Goal: Task Accomplishment & Management: Use online tool/utility

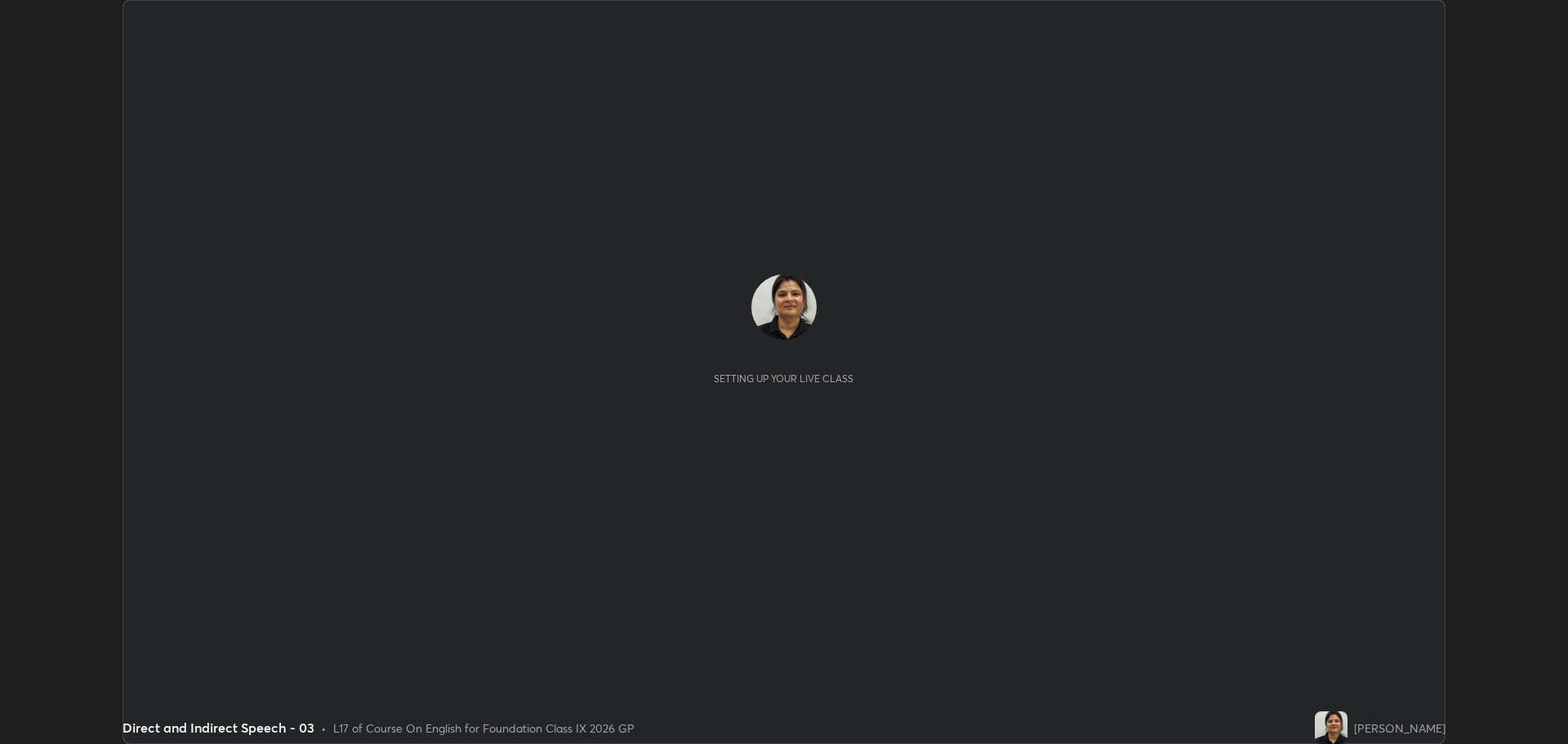
scroll to position [744, 1567]
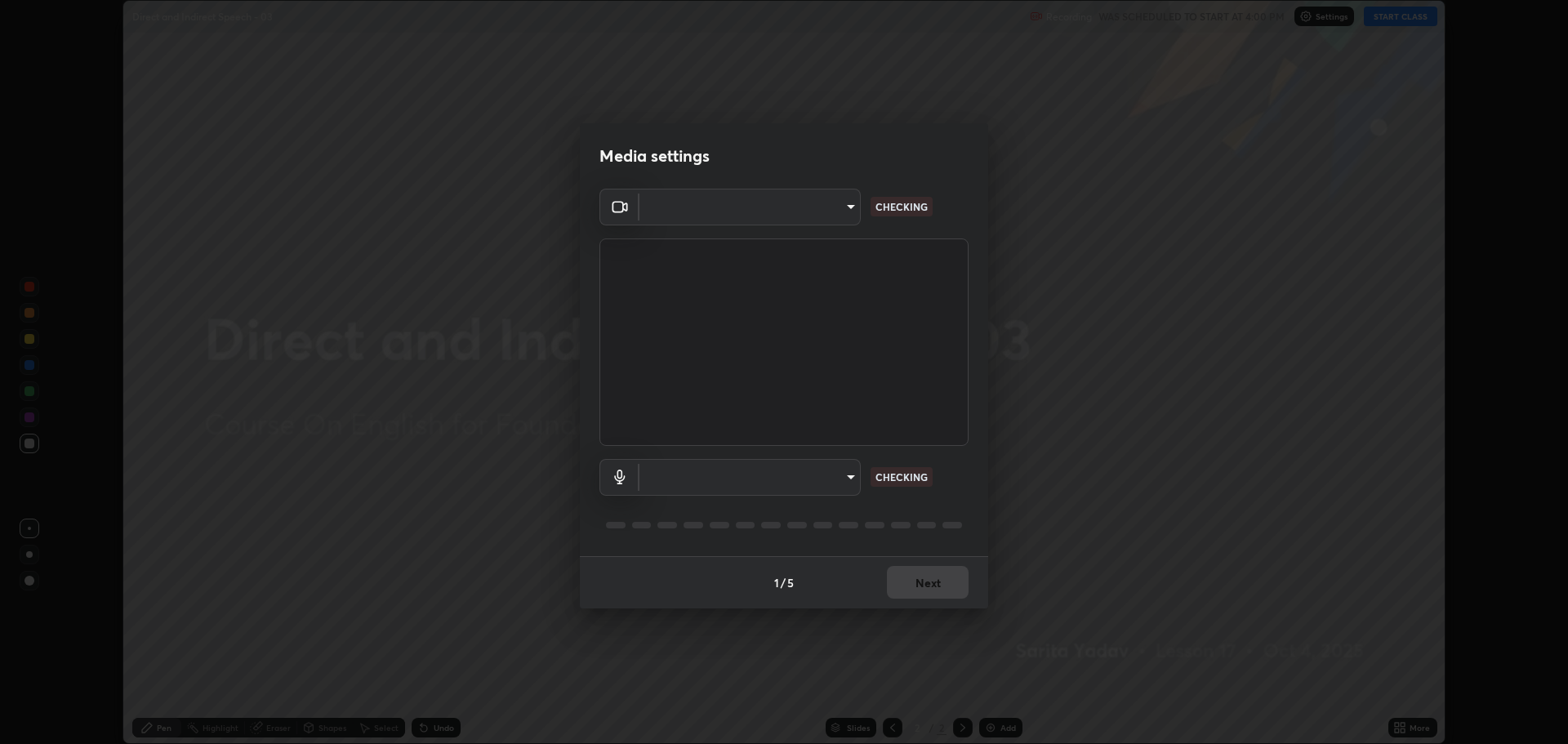
type input "818fcefd3fddf3d091a7478ec67eb8981ca9e8ab5665e76ce228af1b2ffa74de"
type input "9eef42aa830c615b5d7534580cc3e66c86575aa8da00648f2c59efabe6233f6d"
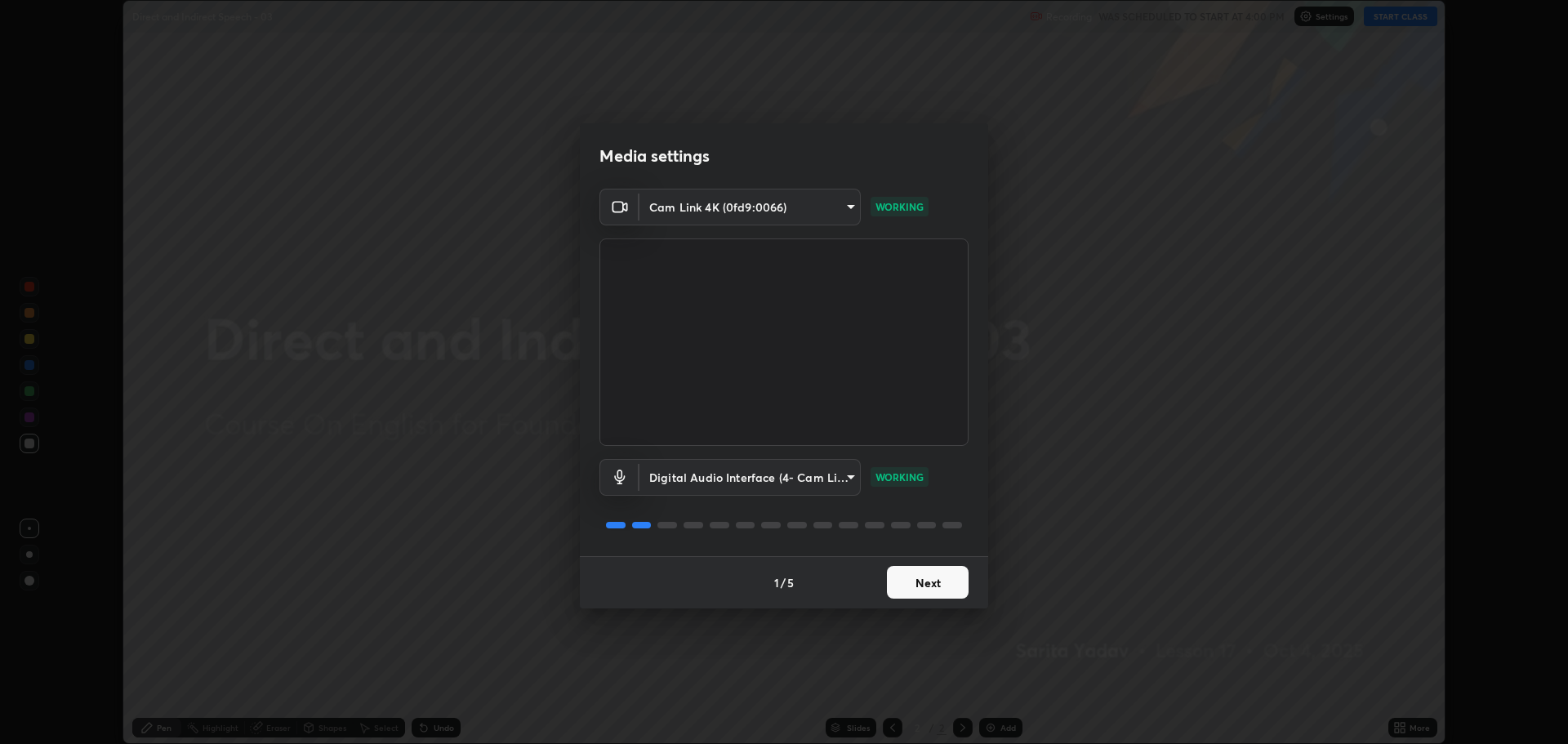
click at [939, 578] on button "Next" at bounding box center [927, 583] width 82 height 33
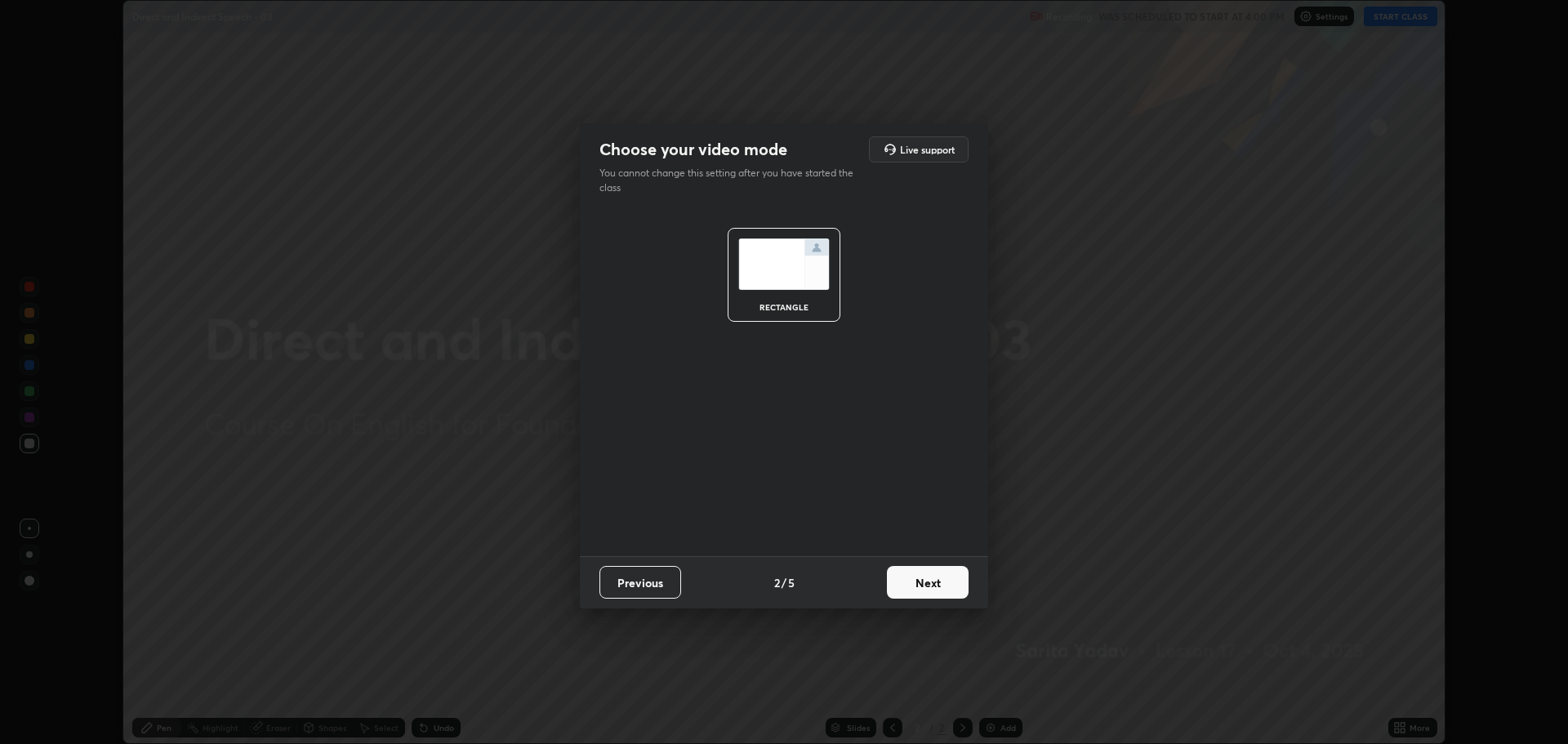
click at [966, 587] on button "Next" at bounding box center [927, 583] width 82 height 33
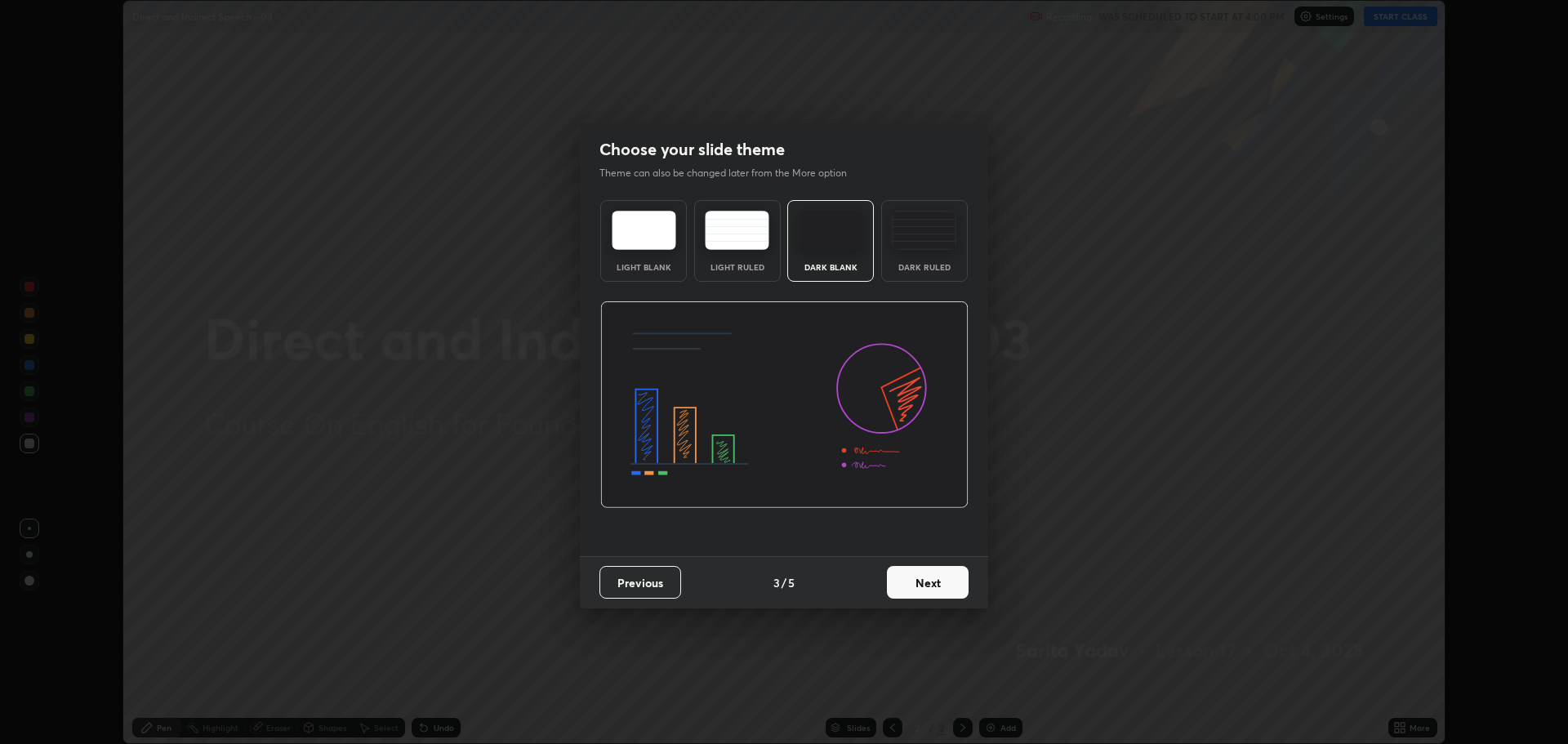
click at [660, 257] on div "Light Blank" at bounding box center [643, 241] width 87 height 82
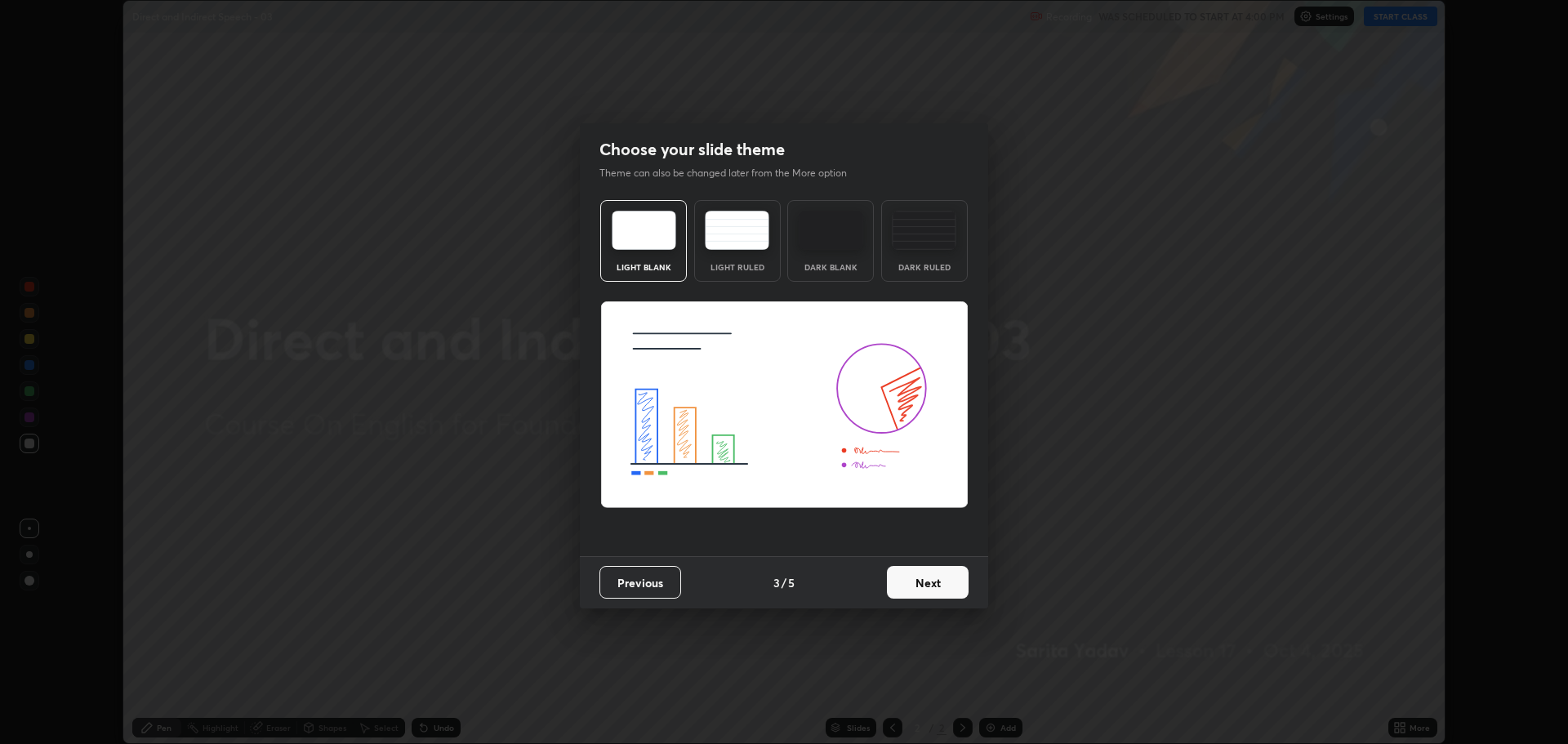
click at [869, 455] on img at bounding box center [784, 405] width 369 height 208
click at [894, 447] on img at bounding box center [784, 405] width 369 height 208
click at [944, 578] on button "Next" at bounding box center [927, 583] width 82 height 33
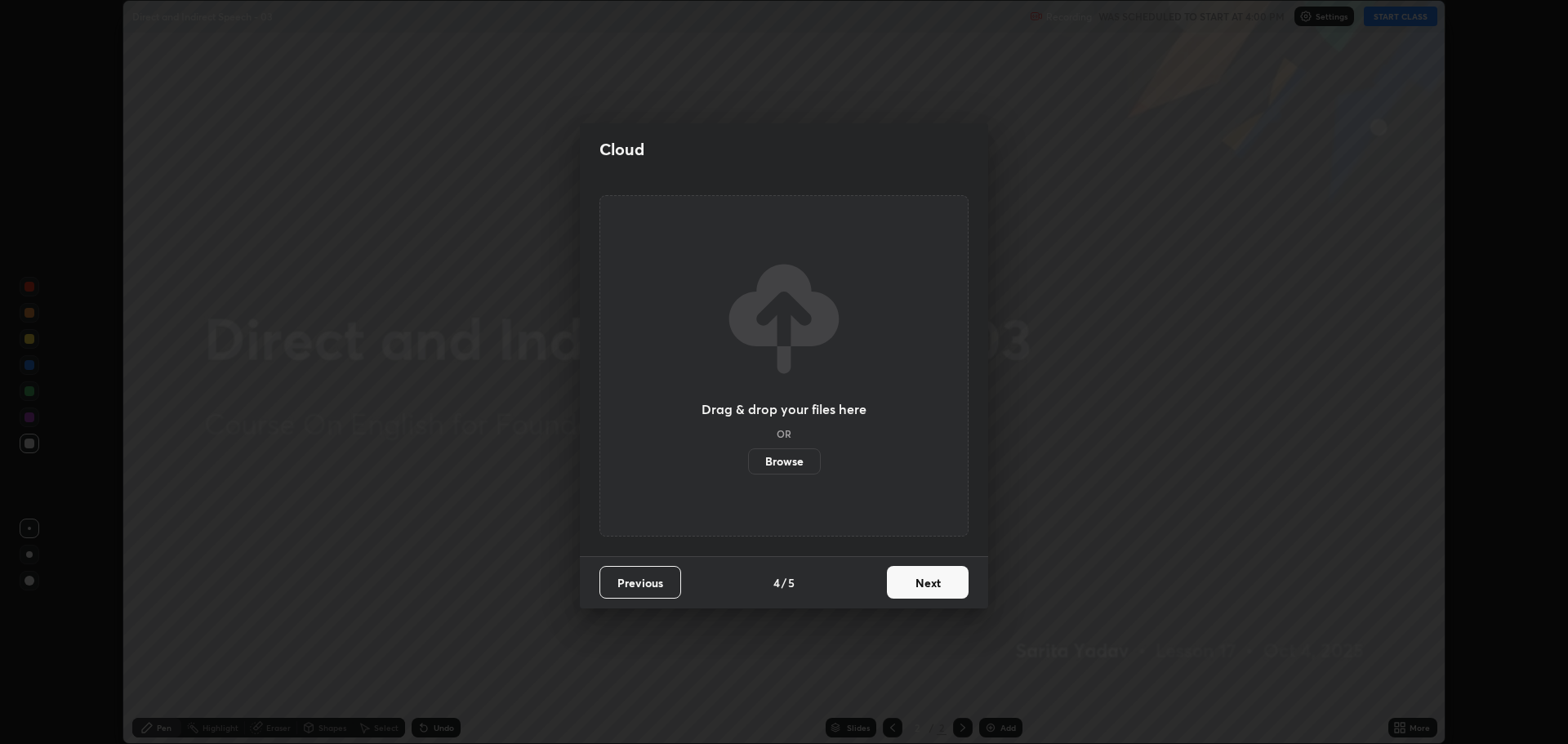
click at [935, 577] on button "Next" at bounding box center [927, 583] width 82 height 33
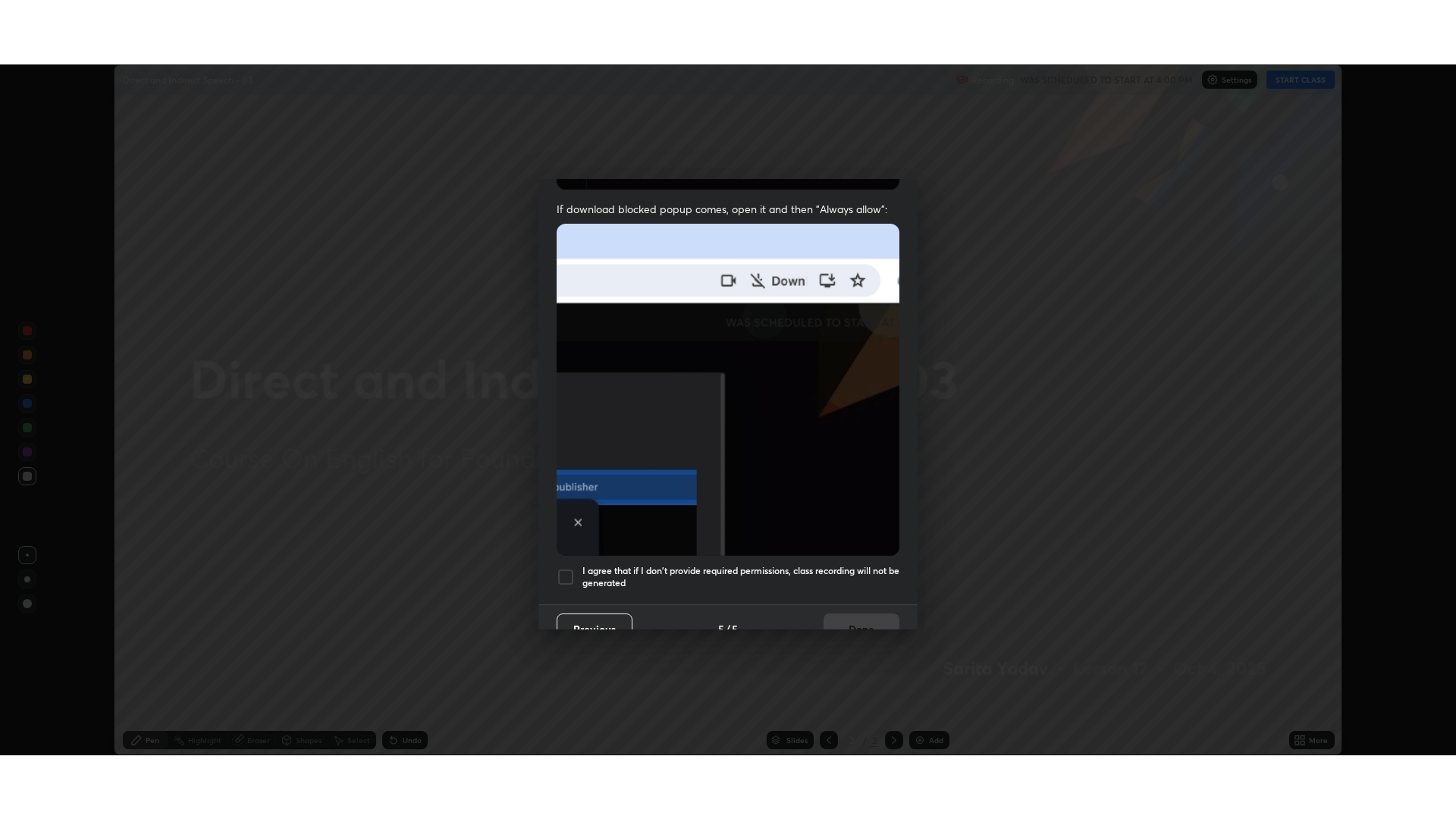
scroll to position [308, 0]
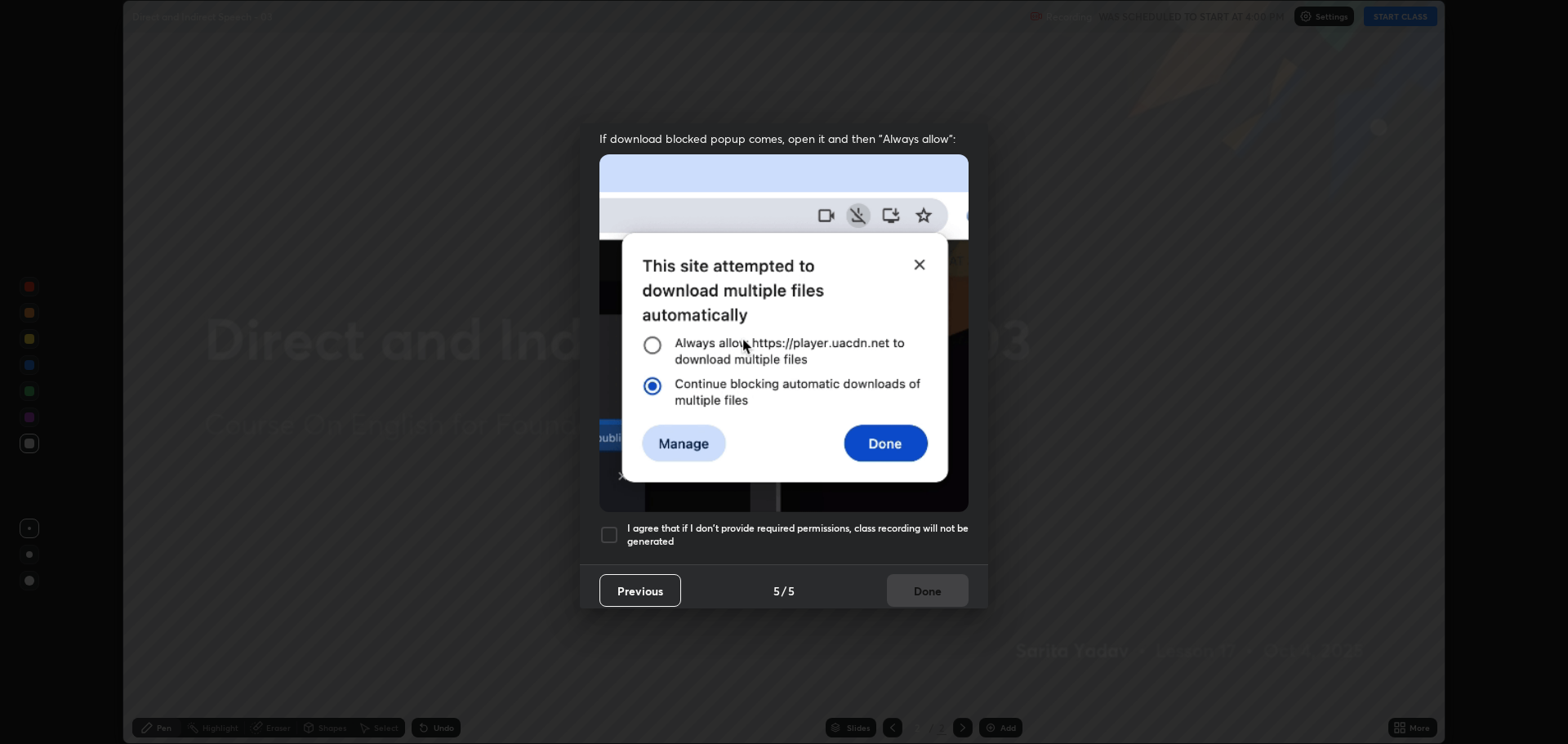
click at [660, 533] on h5 "I agree that if I don't provide required permissions, class recording will not …" at bounding box center [798, 534] width 341 height 26
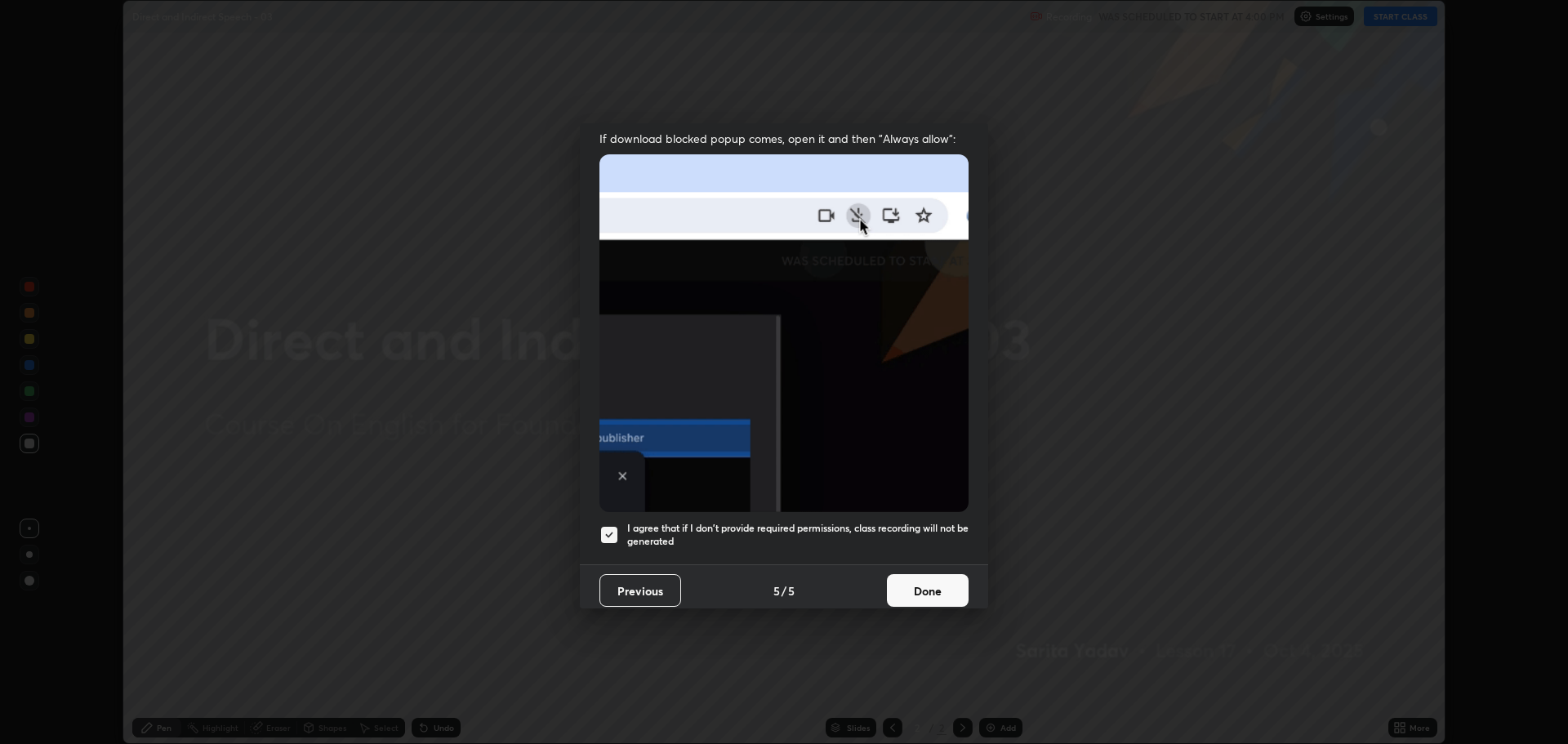
click at [921, 581] on button "Done" at bounding box center [927, 591] width 82 height 33
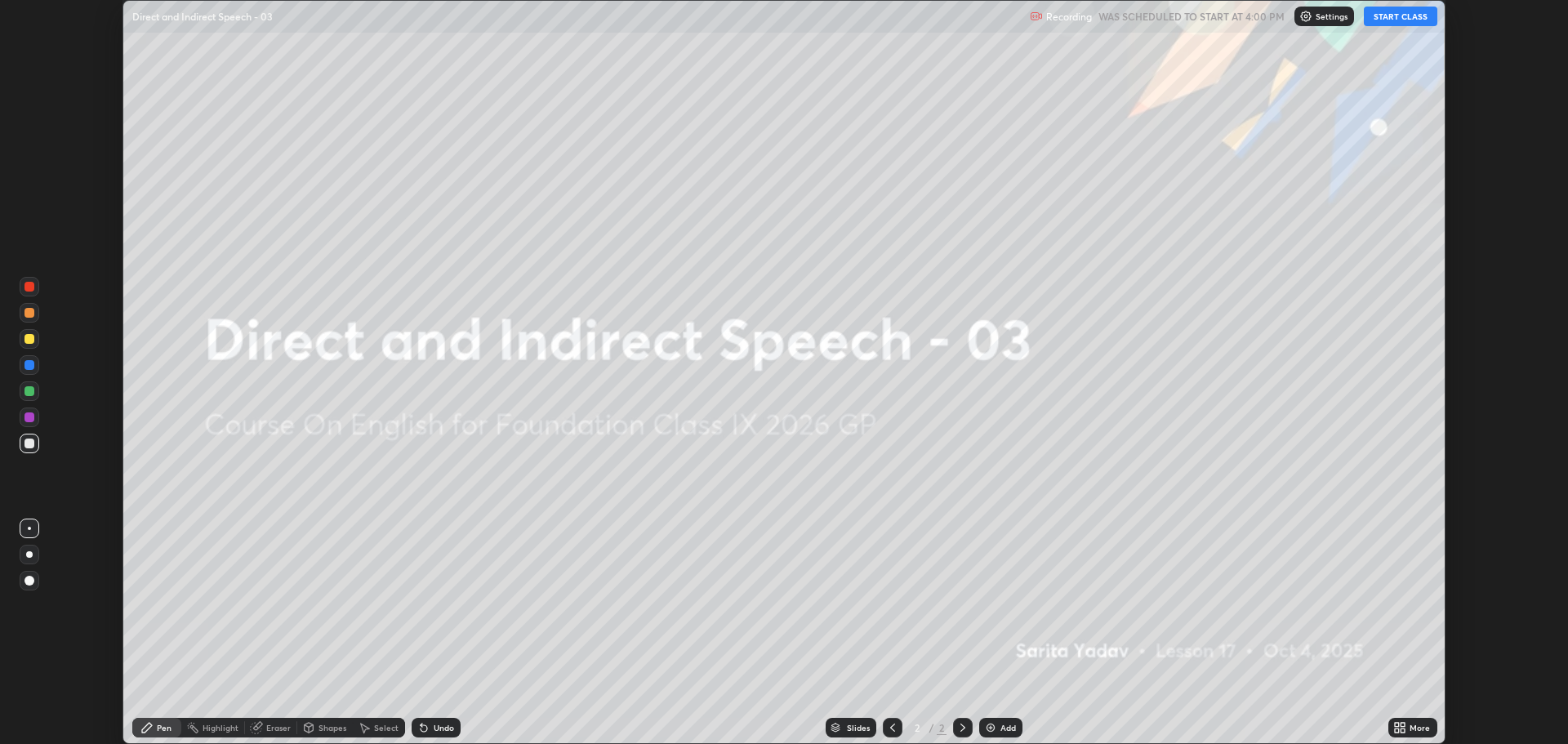
click at [1411, 727] on div "More" at bounding box center [1420, 728] width 21 height 8
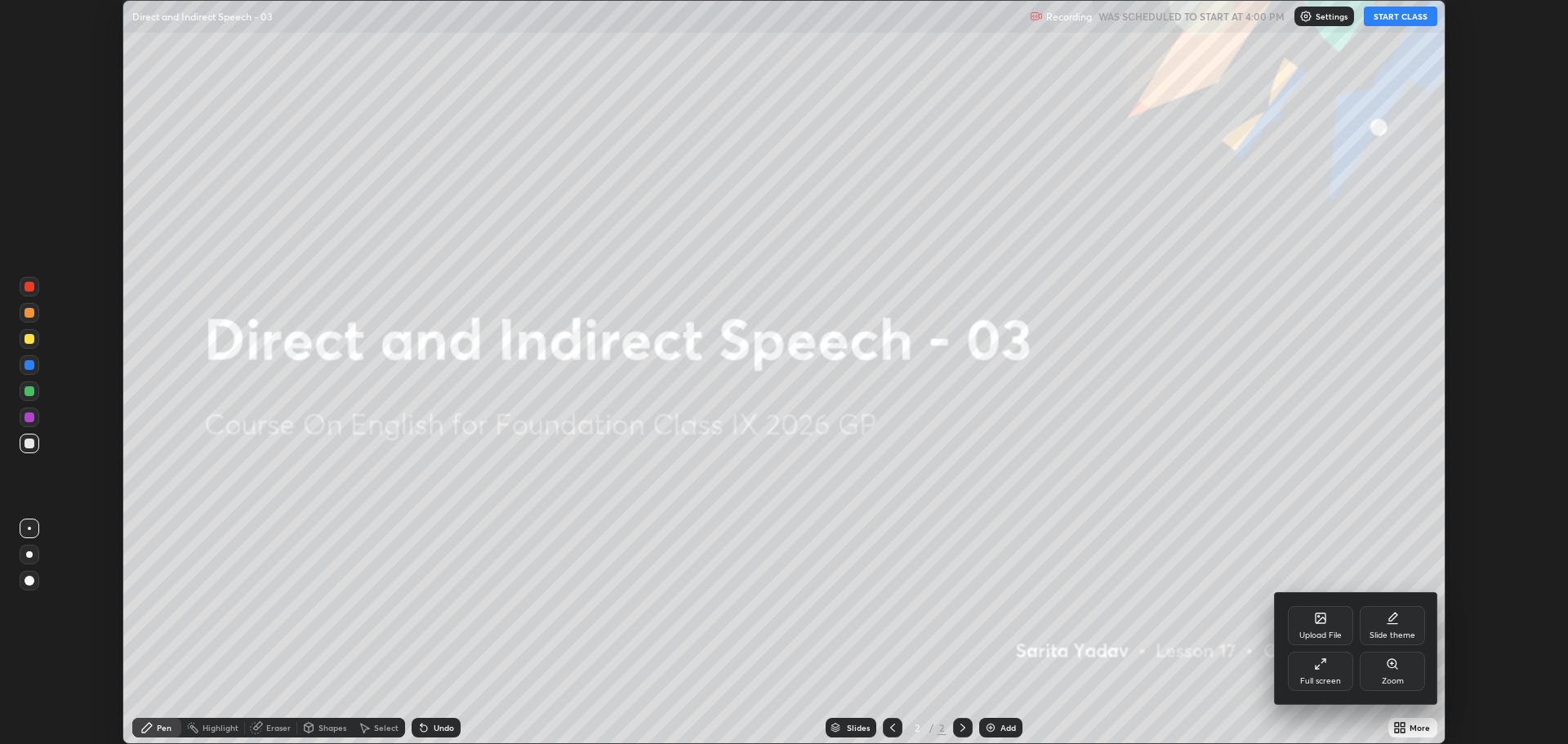
click at [1322, 677] on div "Full screen" at bounding box center [1321, 681] width 41 height 8
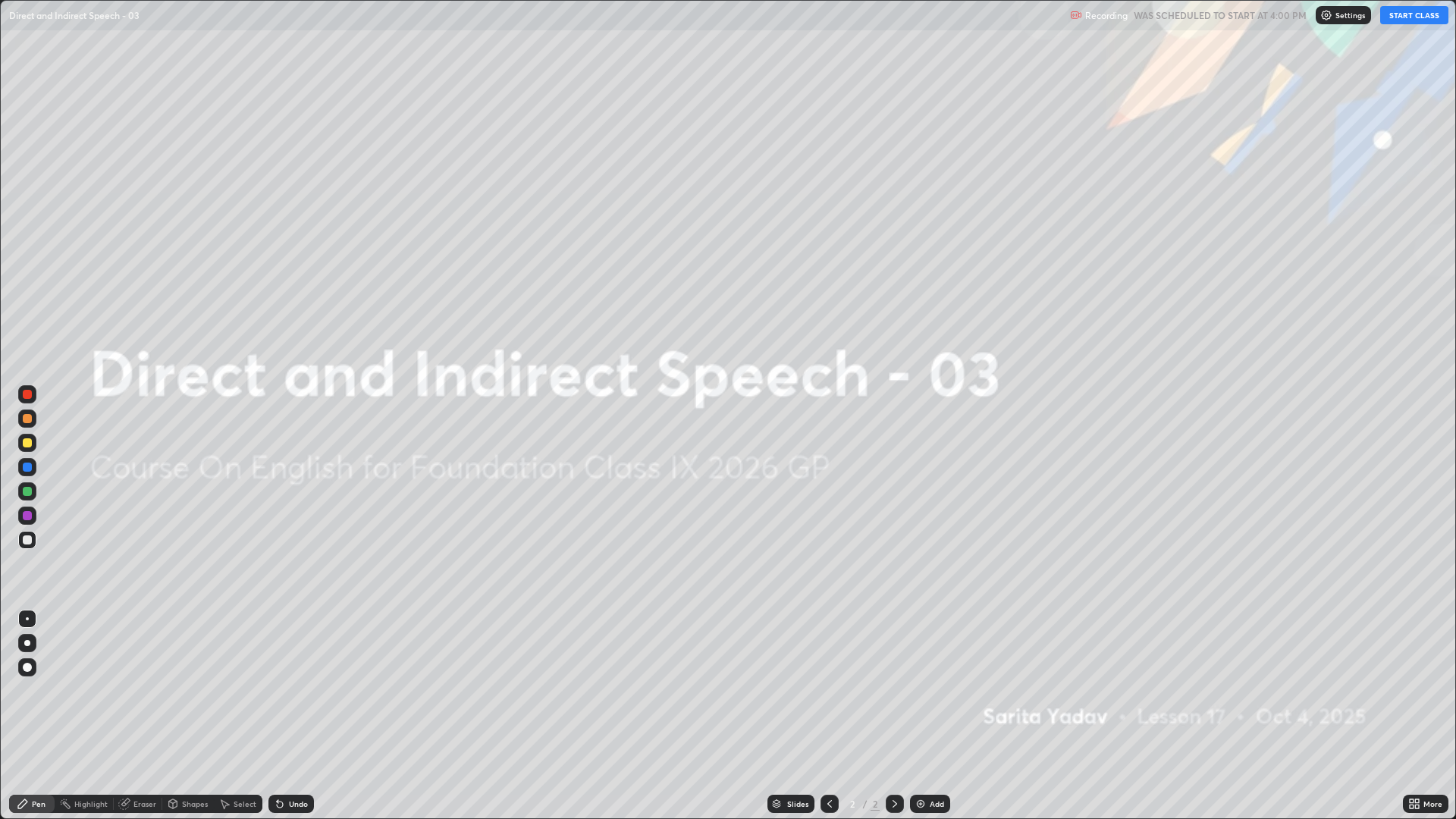
scroll to position [819, 1456]
click at [1418, 17] on button "START CLASS" at bounding box center [1414, 15] width 68 height 18
click at [925, 690] on img at bounding box center [921, 804] width 12 height 12
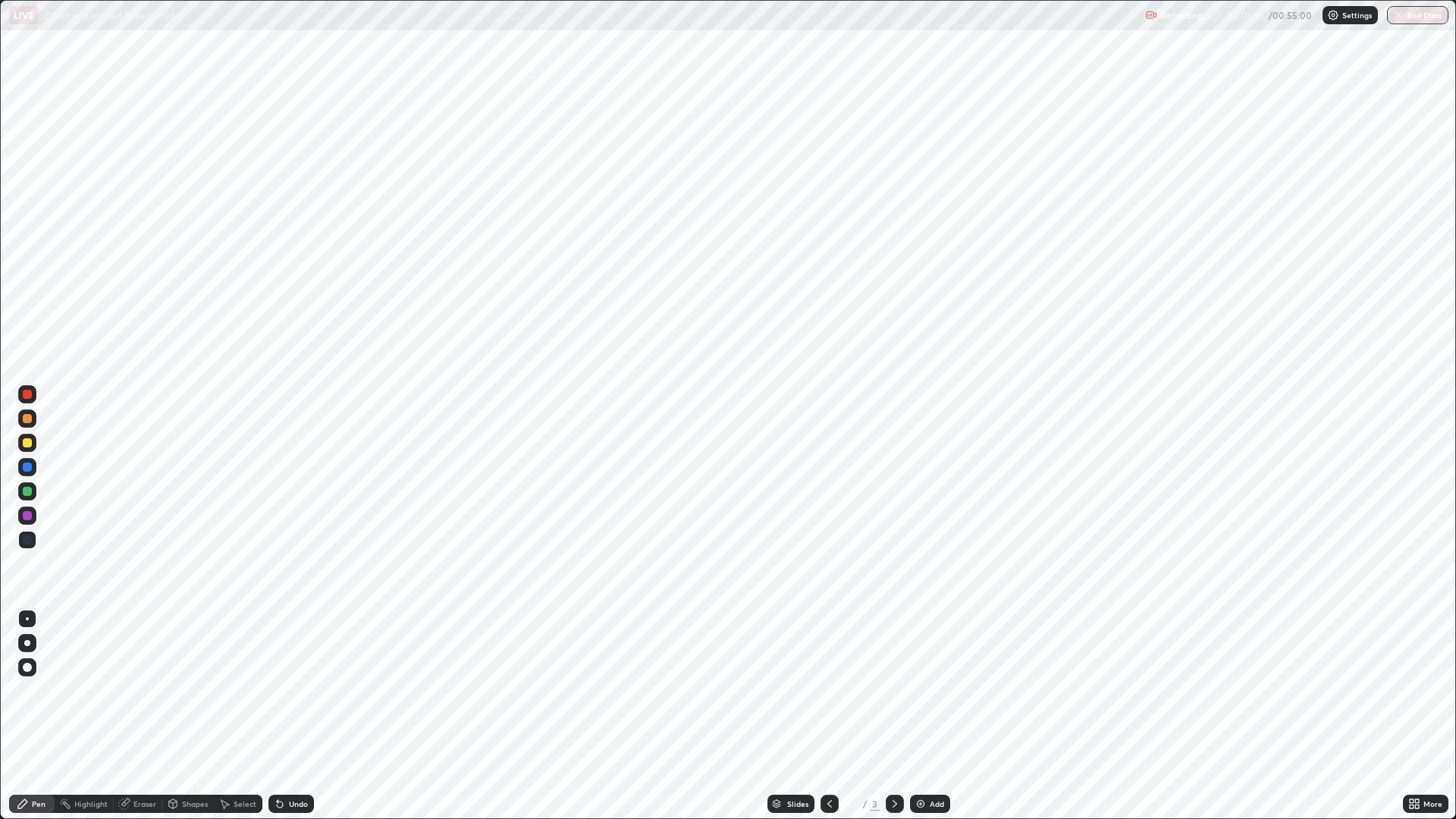
click at [28, 465] on div at bounding box center [28, 467] width 9 height 9
click at [26, 494] on div at bounding box center [28, 491] width 9 height 9
click at [28, 643] on div at bounding box center [28, 643] width 6 height 6
click at [26, 418] on div at bounding box center [28, 419] width 9 height 9
click at [919, 690] on img at bounding box center [921, 804] width 12 height 12
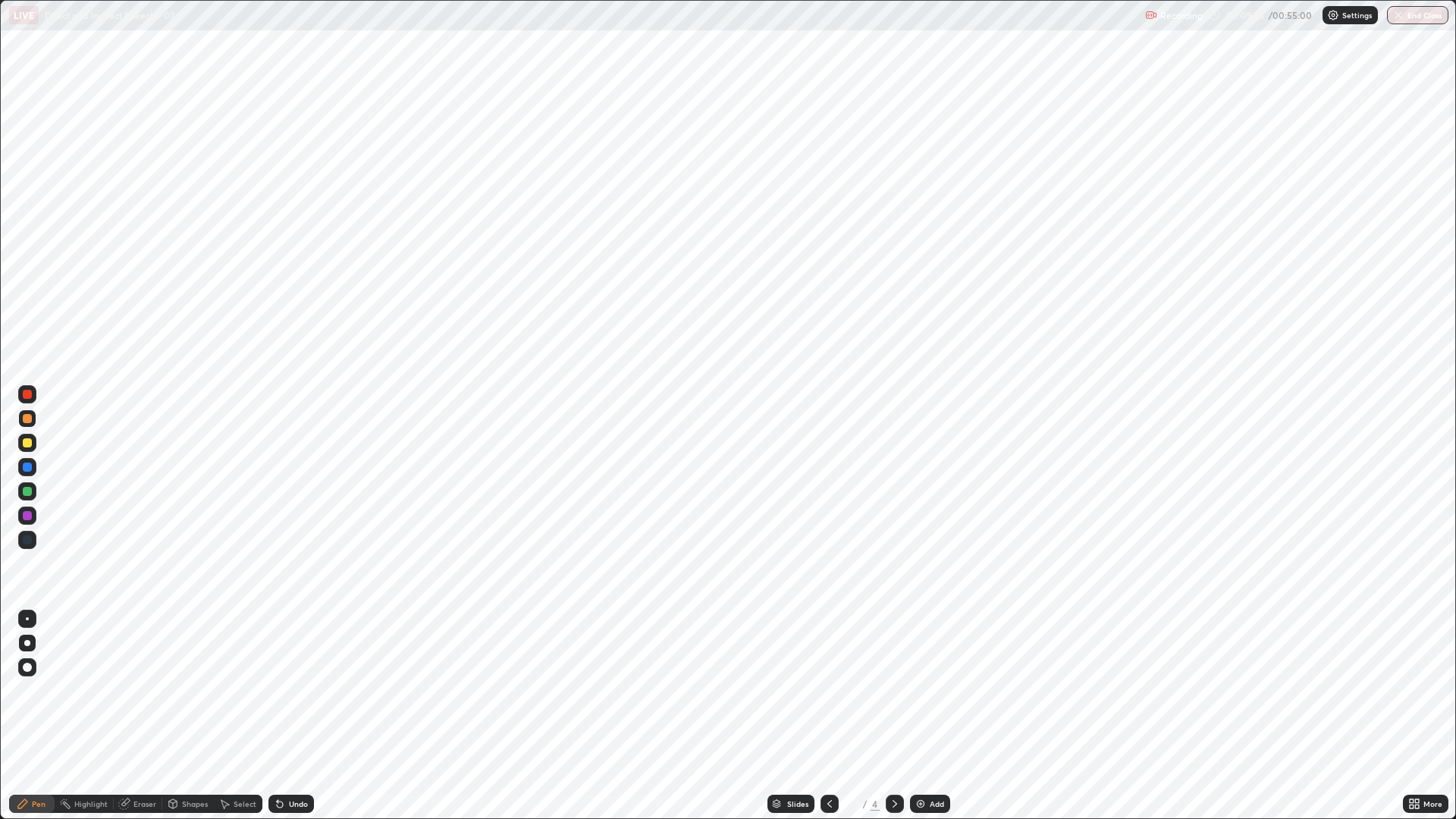
click at [828, 690] on icon at bounding box center [830, 804] width 12 height 12
click at [916, 690] on img at bounding box center [921, 804] width 12 height 12
click at [24, 490] on div at bounding box center [28, 491] width 9 height 9
click at [33, 417] on div at bounding box center [28, 419] width 18 height 18
click at [918, 690] on img at bounding box center [921, 804] width 12 height 12
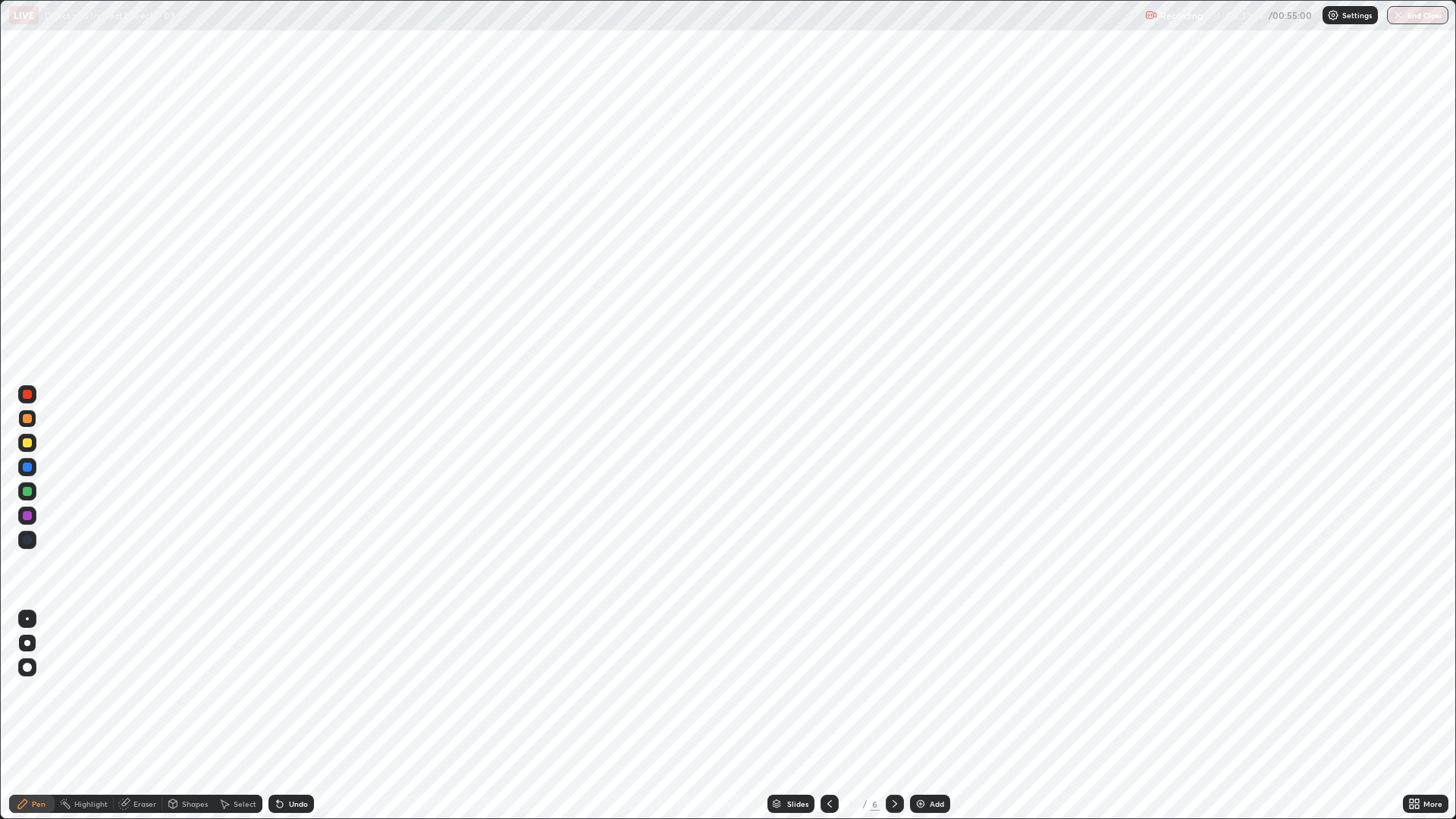
click at [28, 492] on div at bounding box center [28, 491] width 9 height 9
click at [24, 419] on div at bounding box center [28, 419] width 9 height 9
click at [1409, 18] on button "End Class" at bounding box center [1418, 15] width 61 height 18
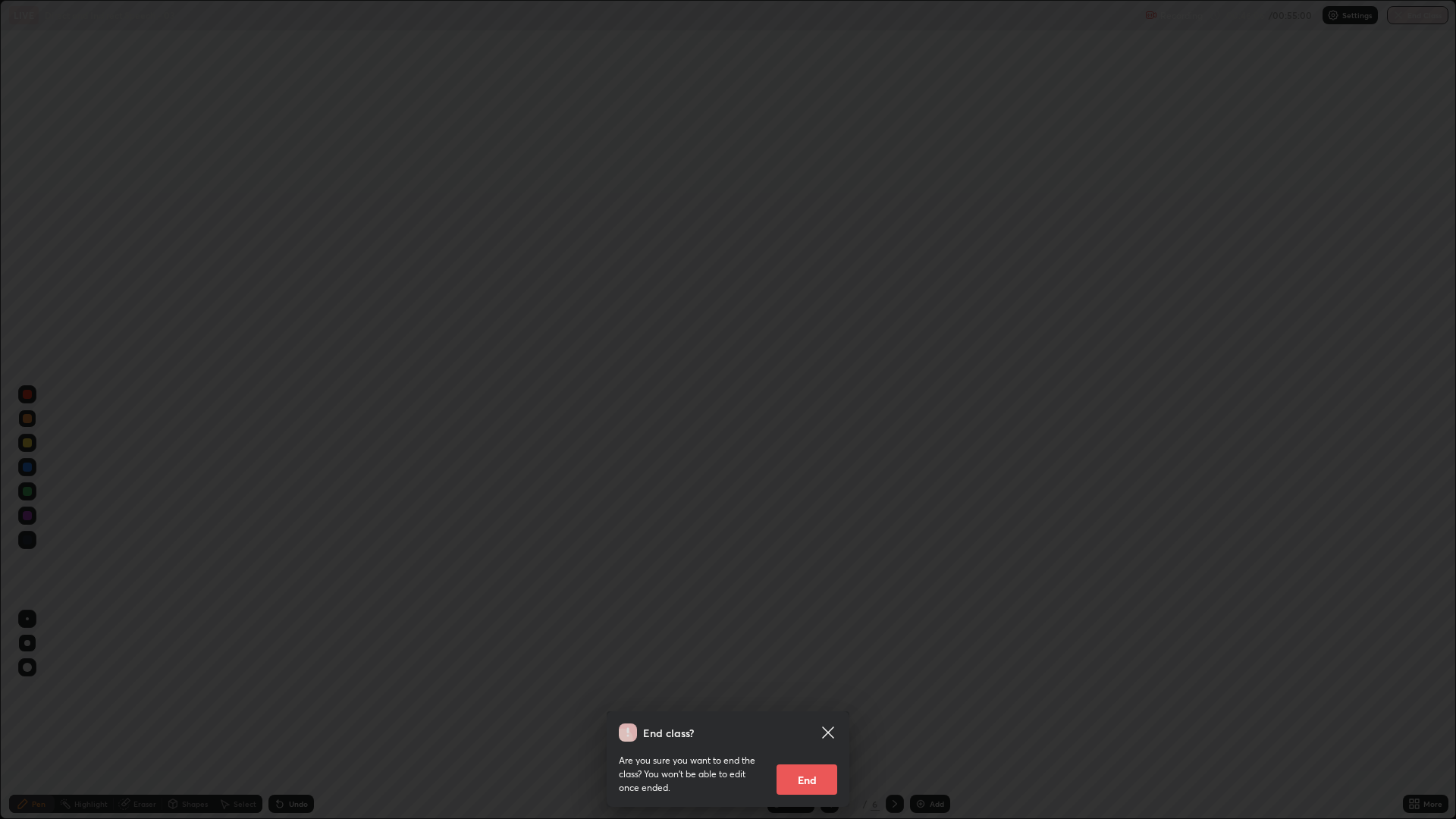
click at [816, 690] on button "End" at bounding box center [807, 780] width 60 height 31
